Goal: Check status: Check status

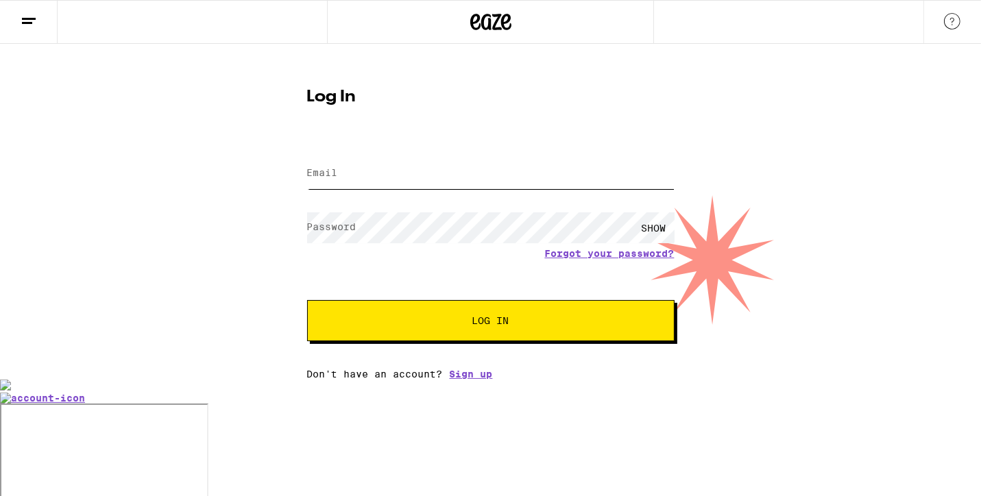
type input "[EMAIL_ADDRESS][DOMAIN_NAME]"
click at [389, 312] on button "Log In" at bounding box center [490, 320] width 367 height 41
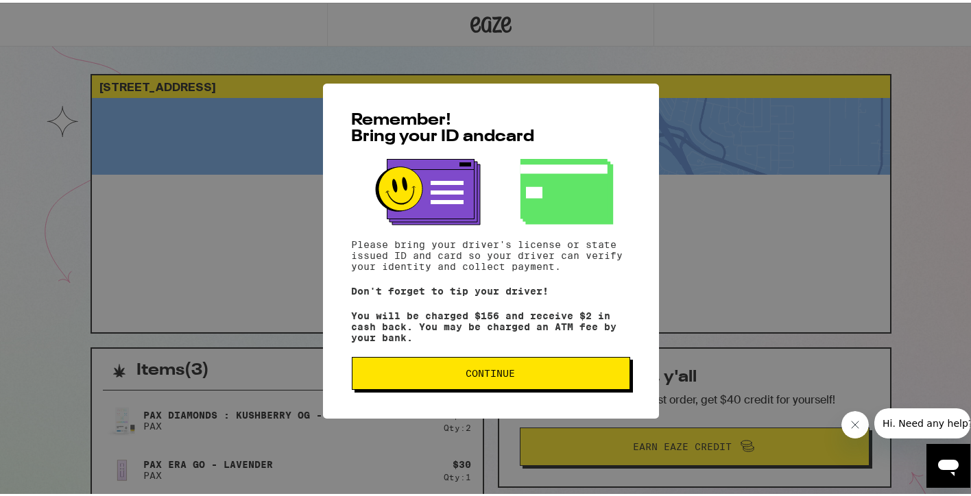
click at [433, 370] on span "Continue" at bounding box center [490, 371] width 255 height 10
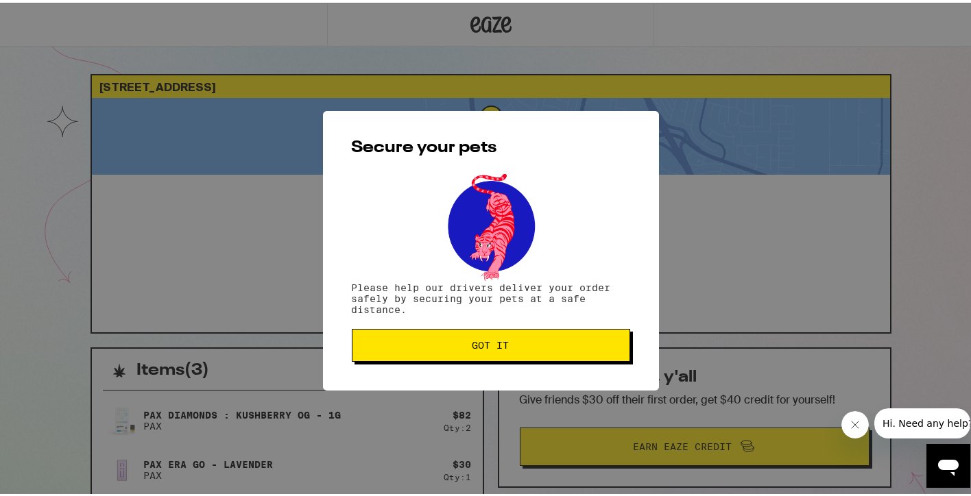
click at [458, 349] on button "Got it" at bounding box center [491, 342] width 278 height 33
